Goal: Check status

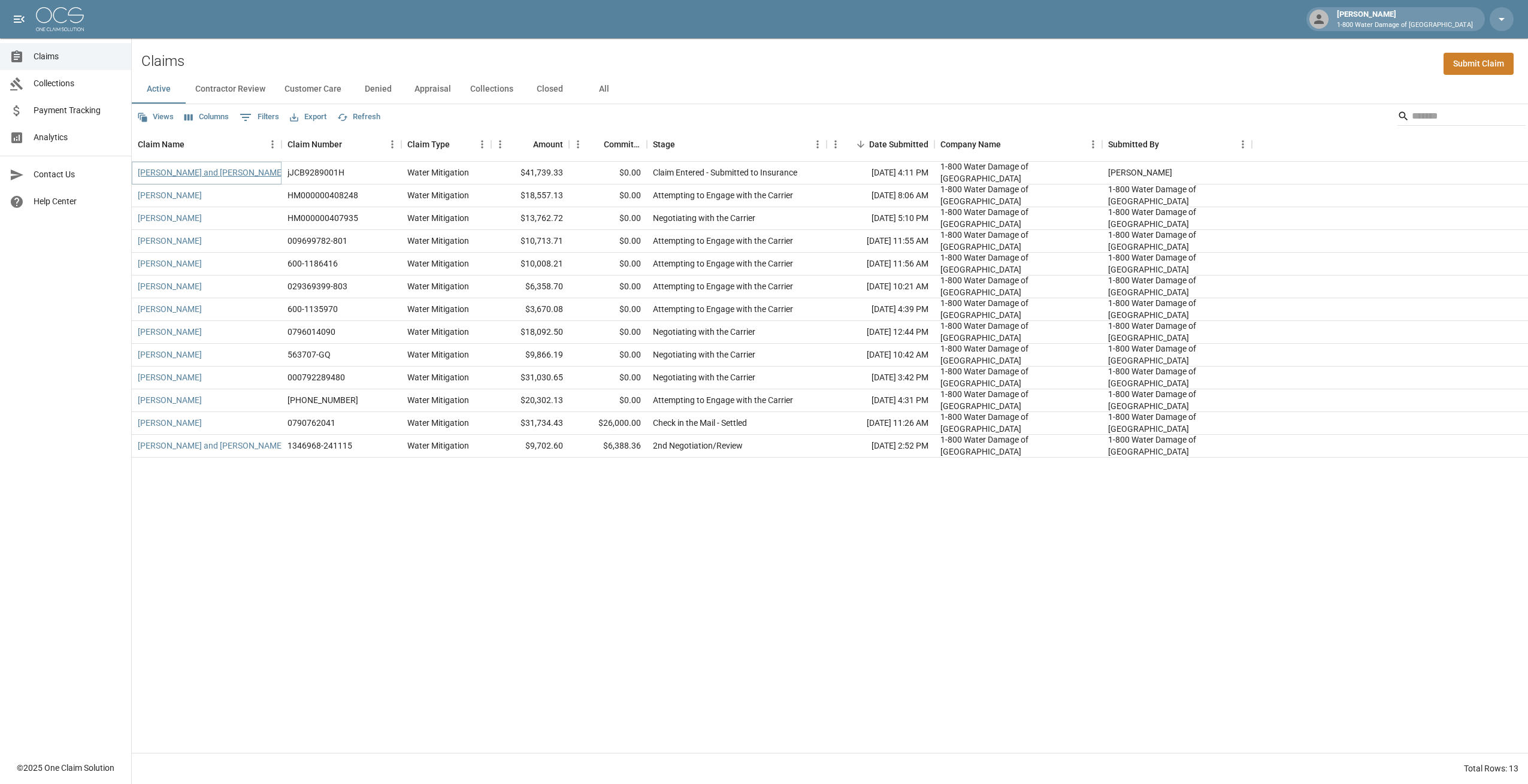
click at [206, 173] on link "[PERSON_NAME] and [PERSON_NAME]" at bounding box center [211, 172] width 146 height 12
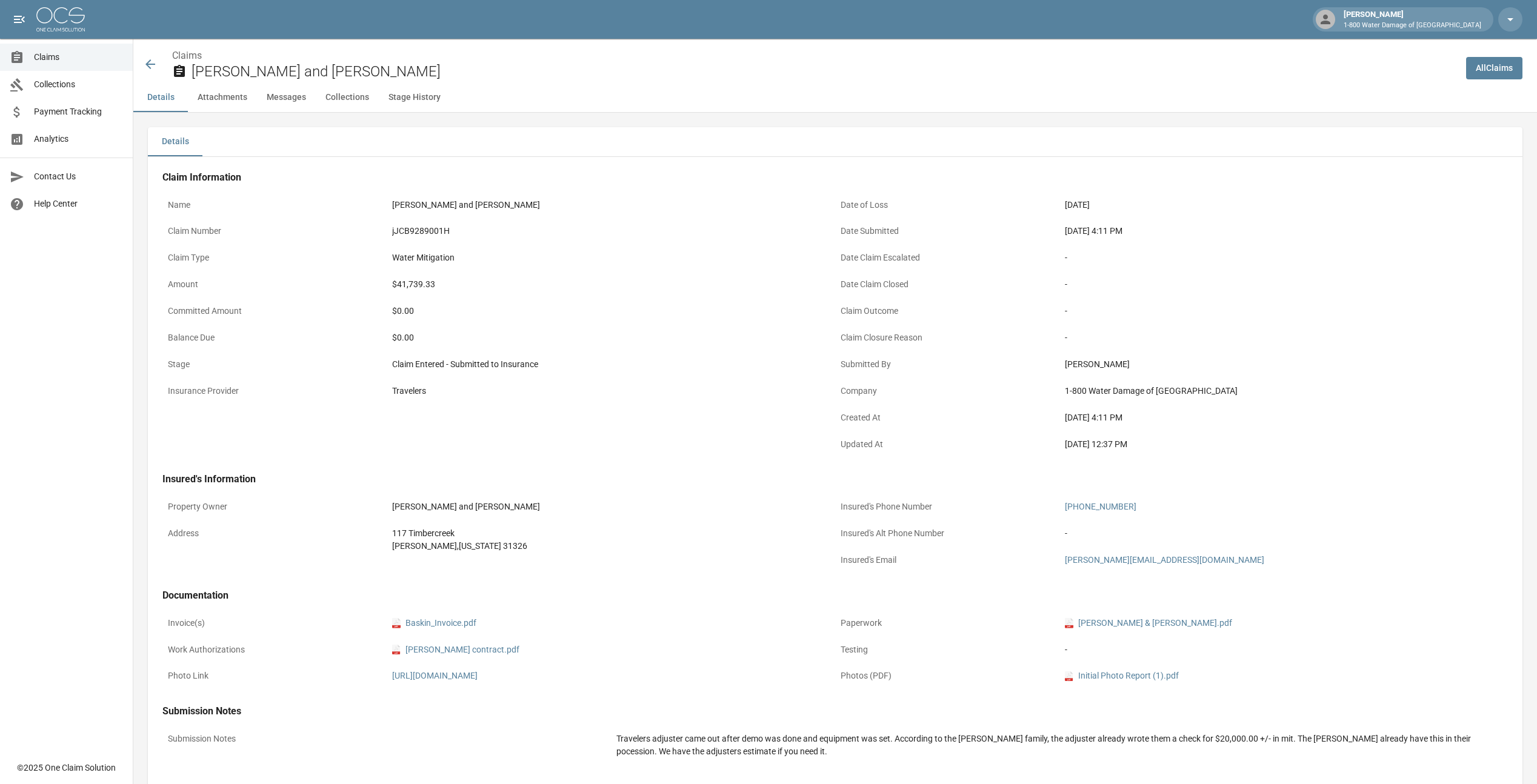
click at [217, 96] on button "Attachments" at bounding box center [222, 98] width 69 height 29
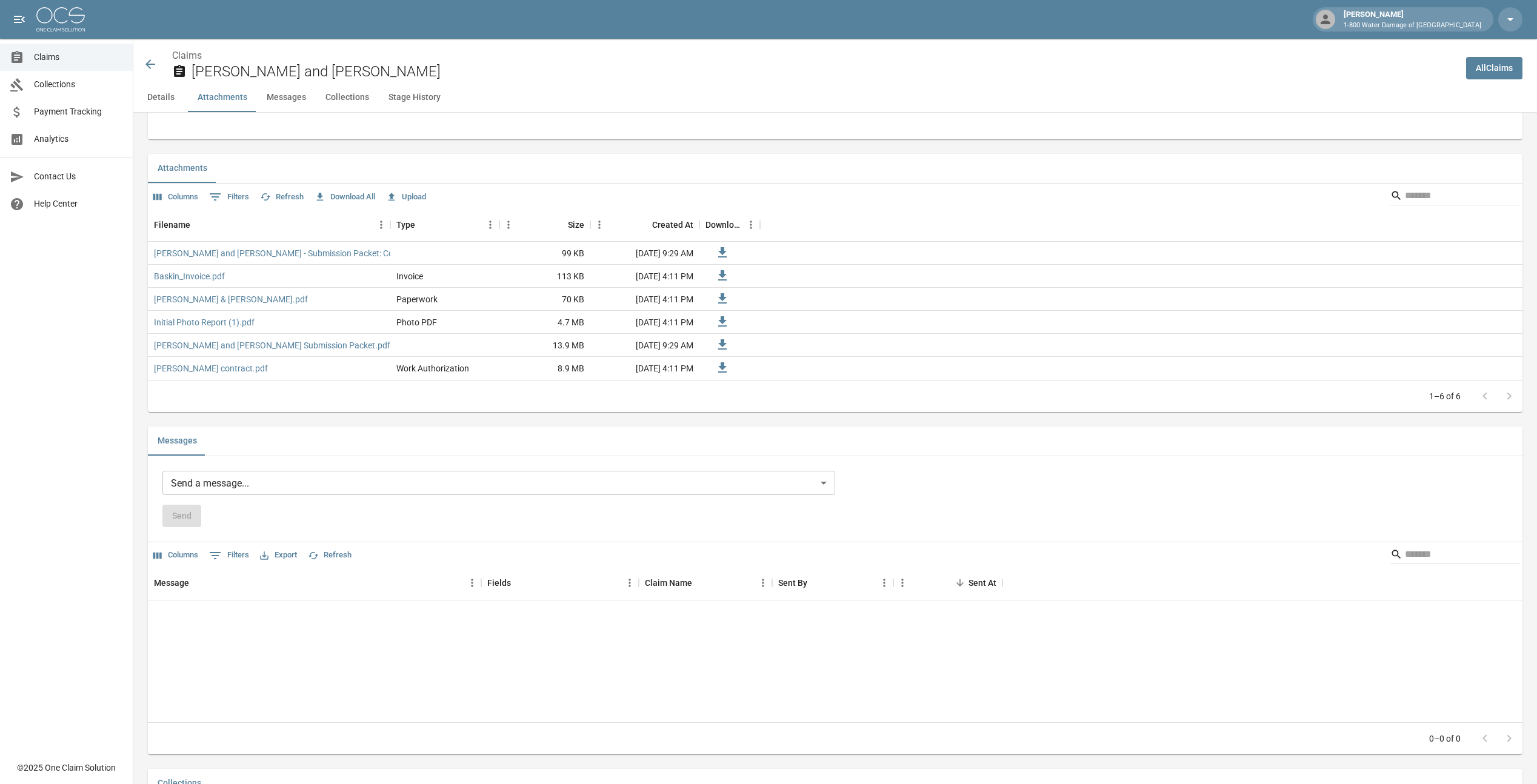
scroll to position [675, 0]
click at [47, 57] on span "Claims" at bounding box center [78, 57] width 89 height 13
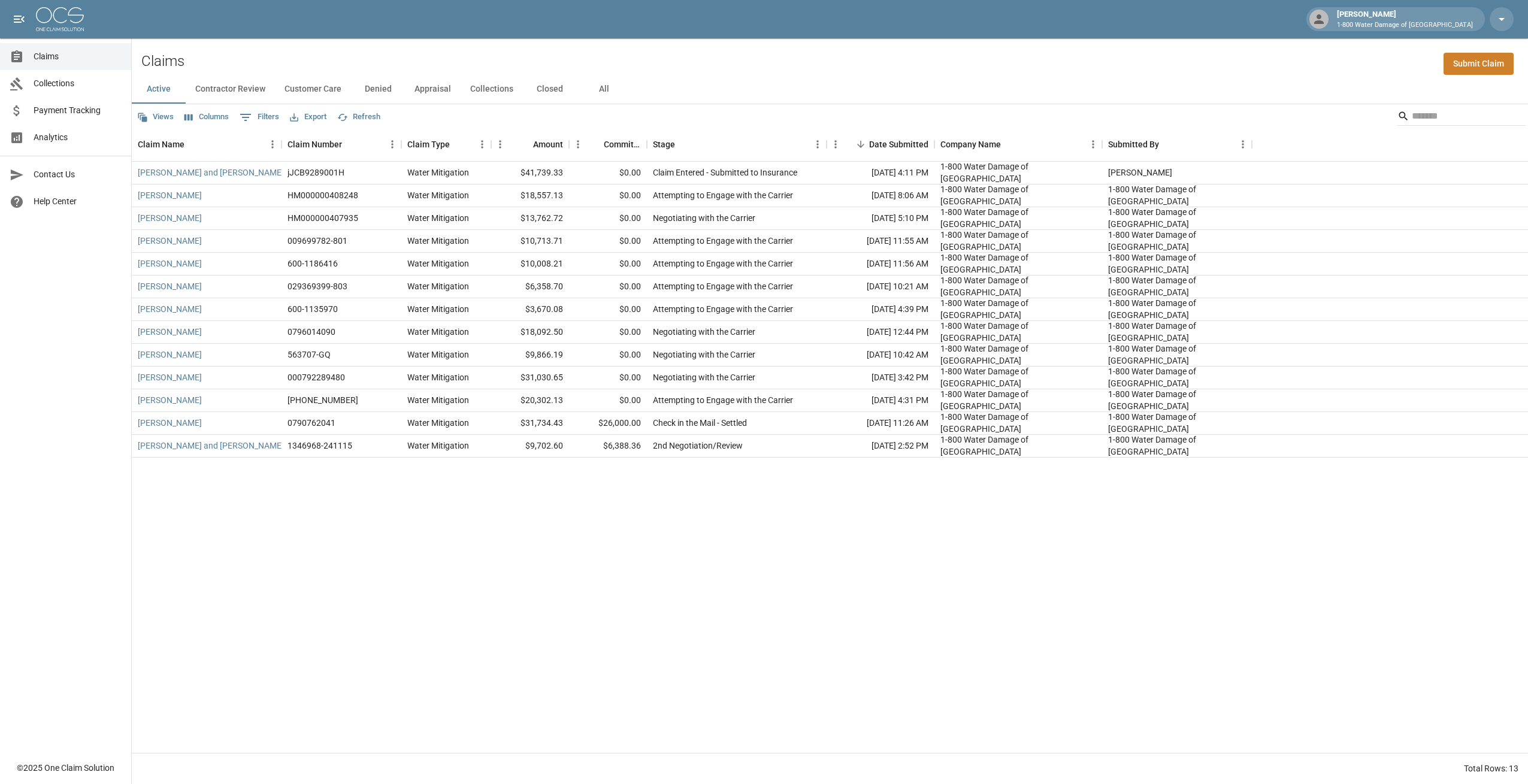
click at [230, 87] on button "Contractor Review" at bounding box center [230, 89] width 89 height 29
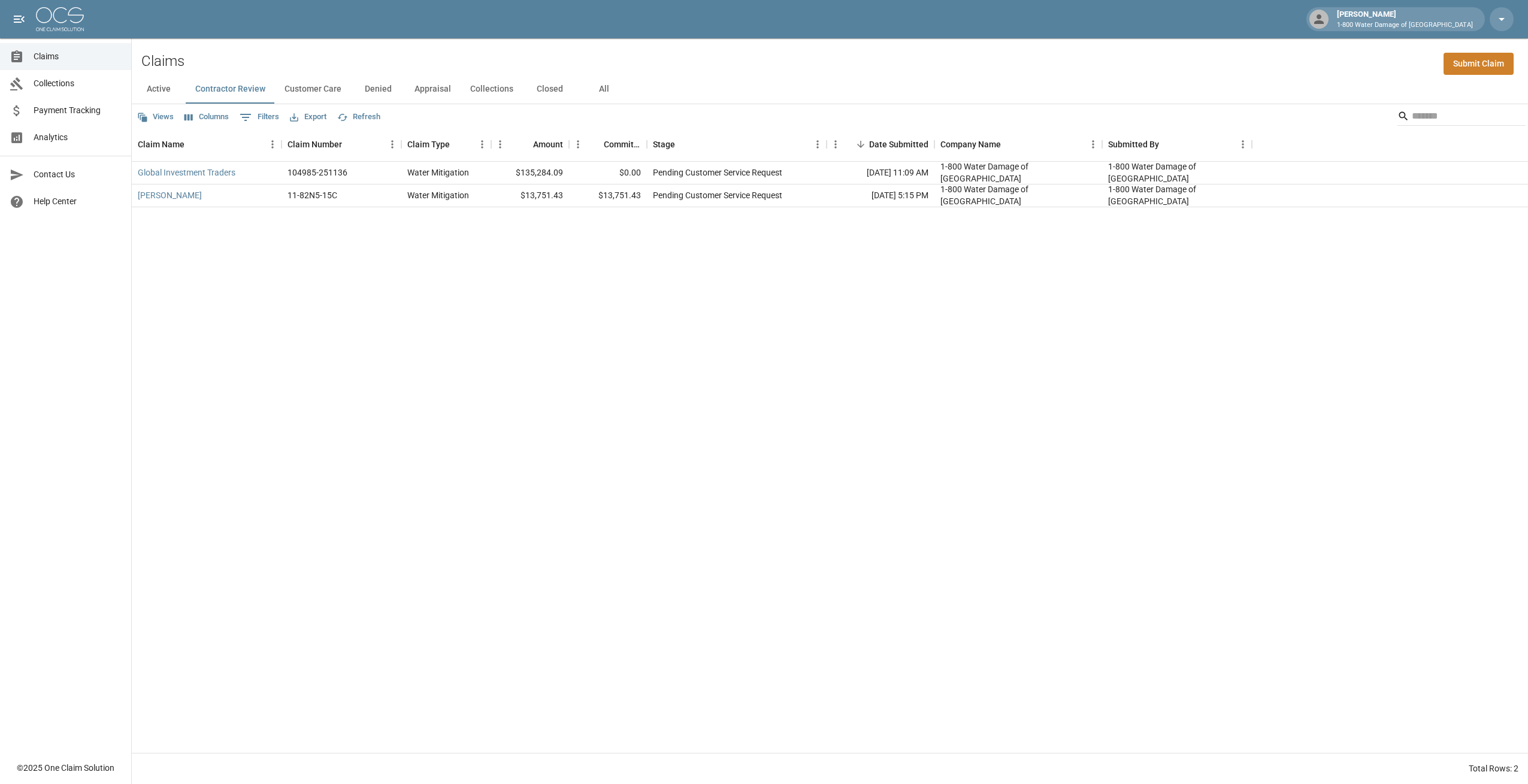
click at [304, 91] on button "Customer Care" at bounding box center [313, 89] width 76 height 29
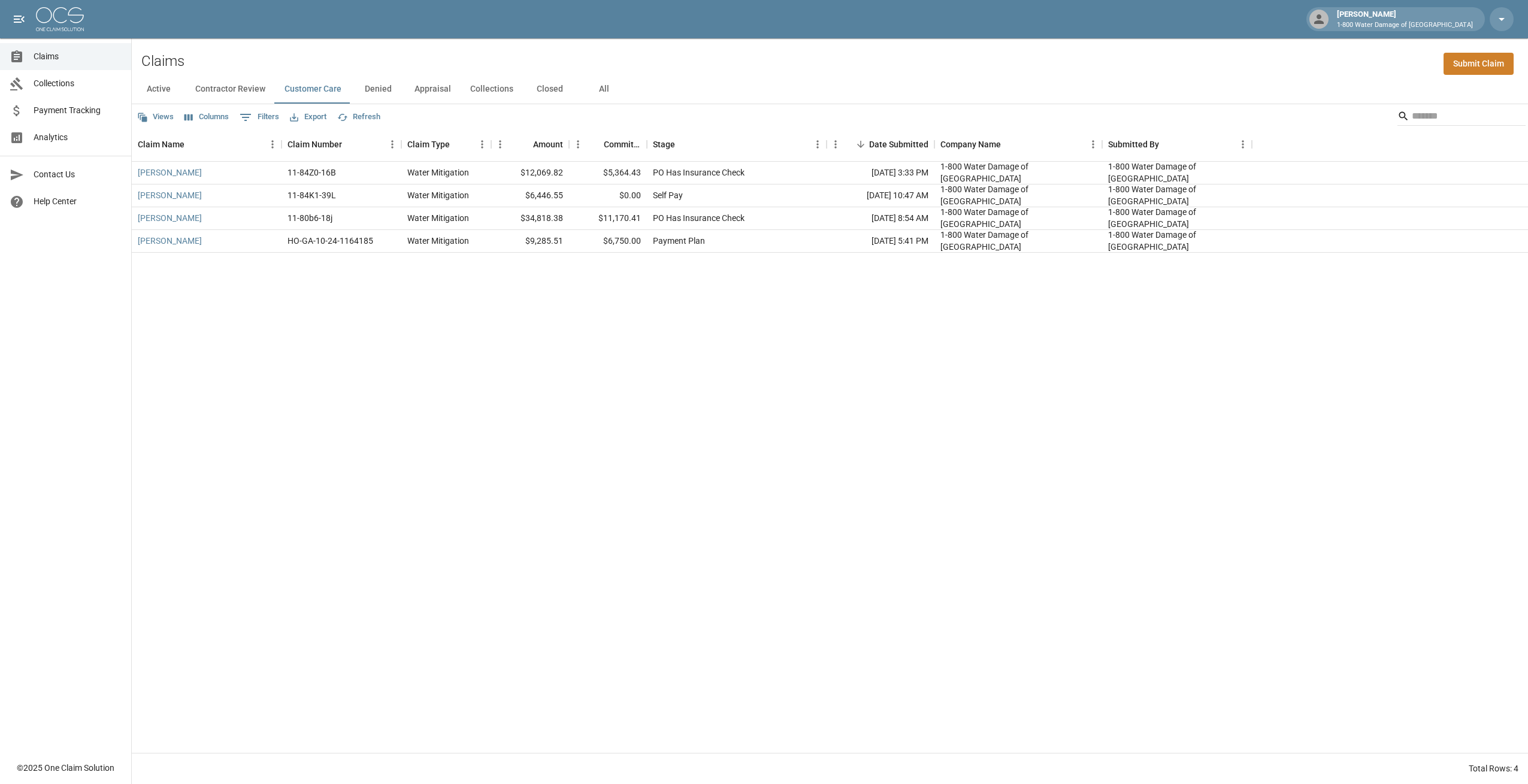
click at [309, 57] on div "Claims Submit Claim" at bounding box center [830, 57] width 1396 height 37
click at [237, 56] on div "Claims Submit Claim" at bounding box center [830, 57] width 1396 height 37
click at [686, 52] on div "Claims Submit Claim" at bounding box center [830, 57] width 1396 height 37
